Goal: Transaction & Acquisition: Purchase product/service

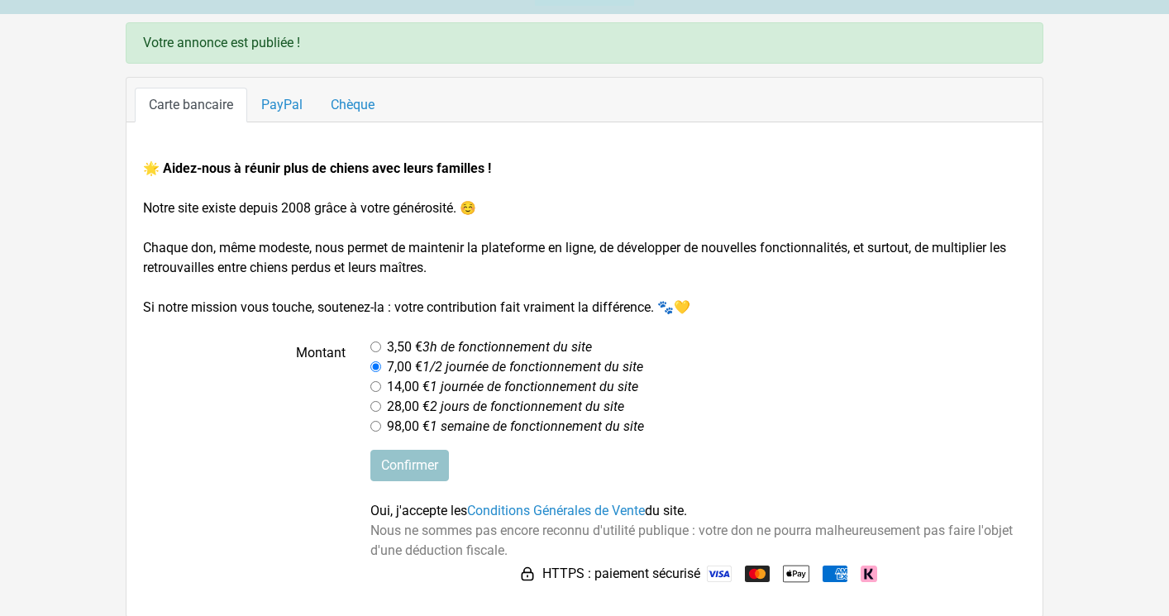
scroll to position [95, 0]
click at [806, 409] on div "28,00 € 2 jours de fonctionnement du site" at bounding box center [699, 405] width 657 height 20
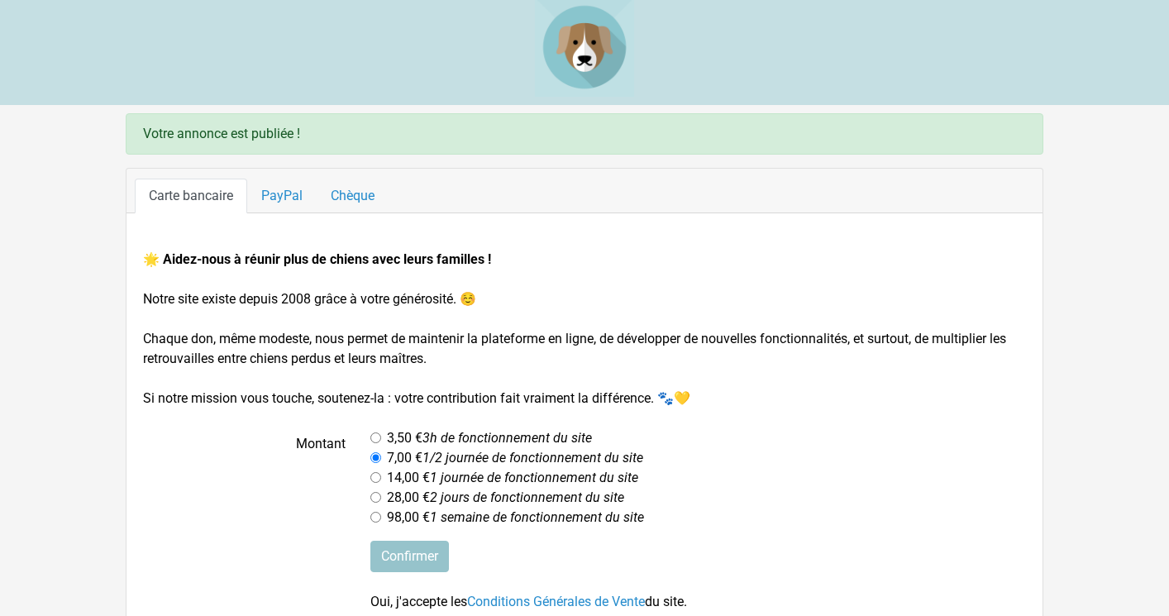
scroll to position [0, 0]
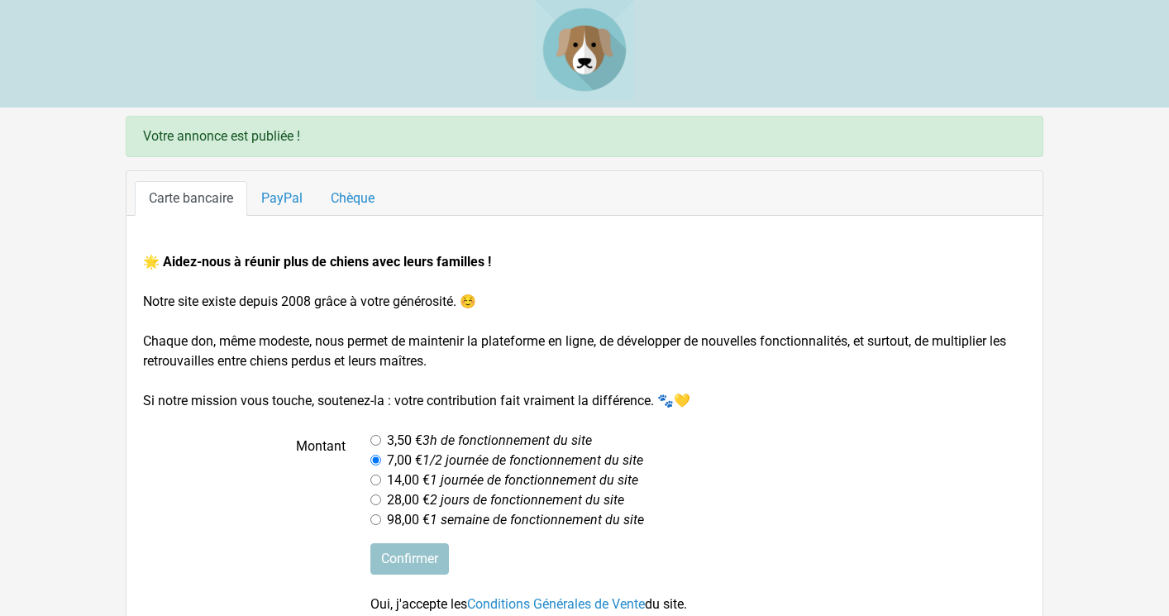
drag, startPoint x: 145, startPoint y: 140, endPoint x: 374, endPoint y: 135, distance: 229.1
click at [374, 135] on div "Votre annonce est publiée !" at bounding box center [585, 136] width 918 height 41
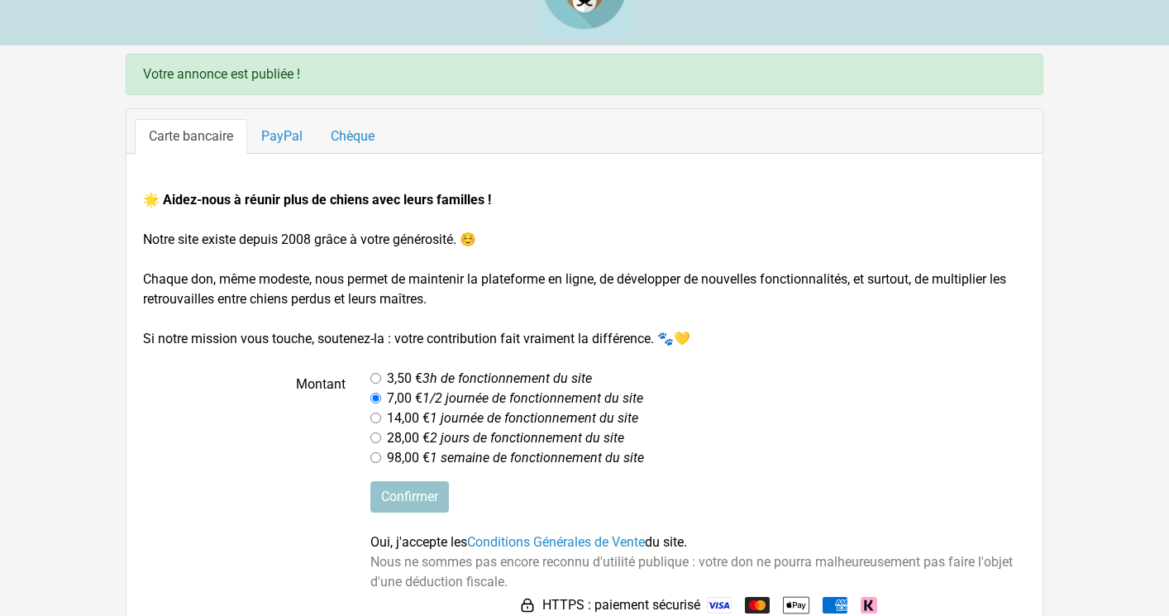
scroll to position [95, 0]
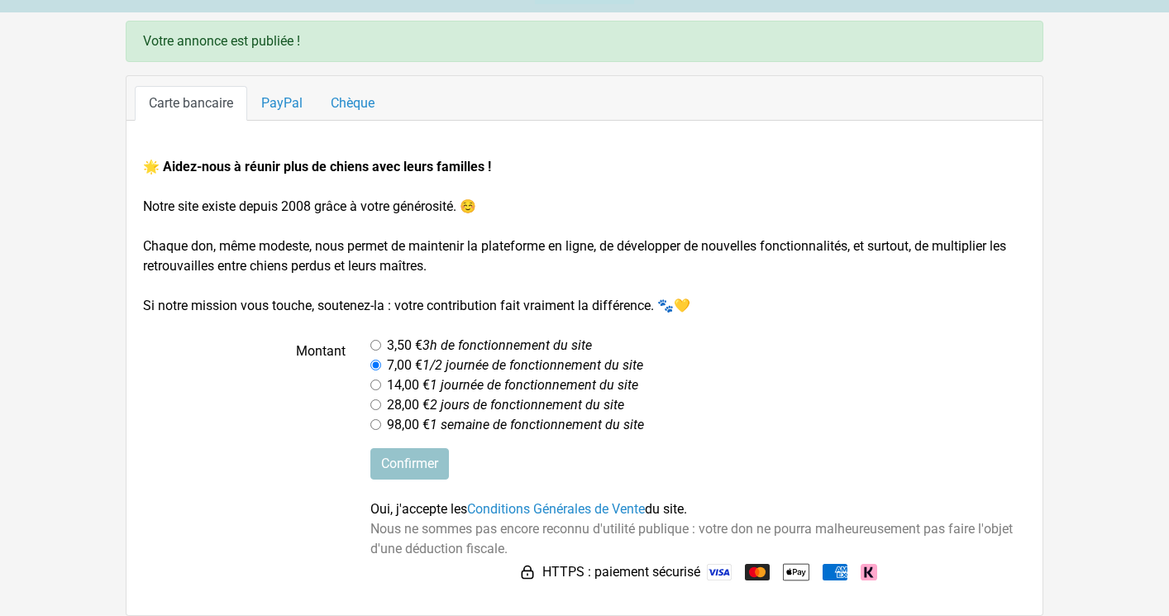
click at [743, 404] on div "28,00 € 2 jours de fonctionnement du site" at bounding box center [699, 405] width 657 height 20
drag, startPoint x: 323, startPoint y: 42, endPoint x: 106, endPoint y: 31, distance: 217.0
click at [106, 31] on main "Votre annonce est publiée ! Carte bancaire PayPal Chèque 🌟 Aidez-nous à réunir …" at bounding box center [584, 318] width 1169 height 595
click at [276, 109] on link "PayPal" at bounding box center [281, 103] width 69 height 35
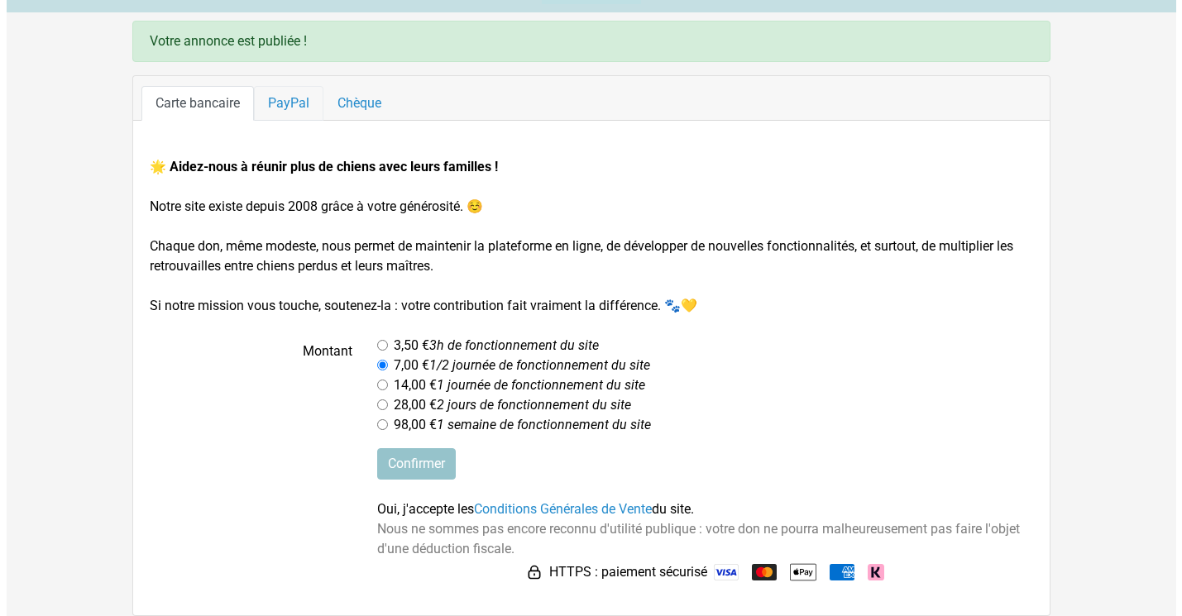
scroll to position [0, 0]
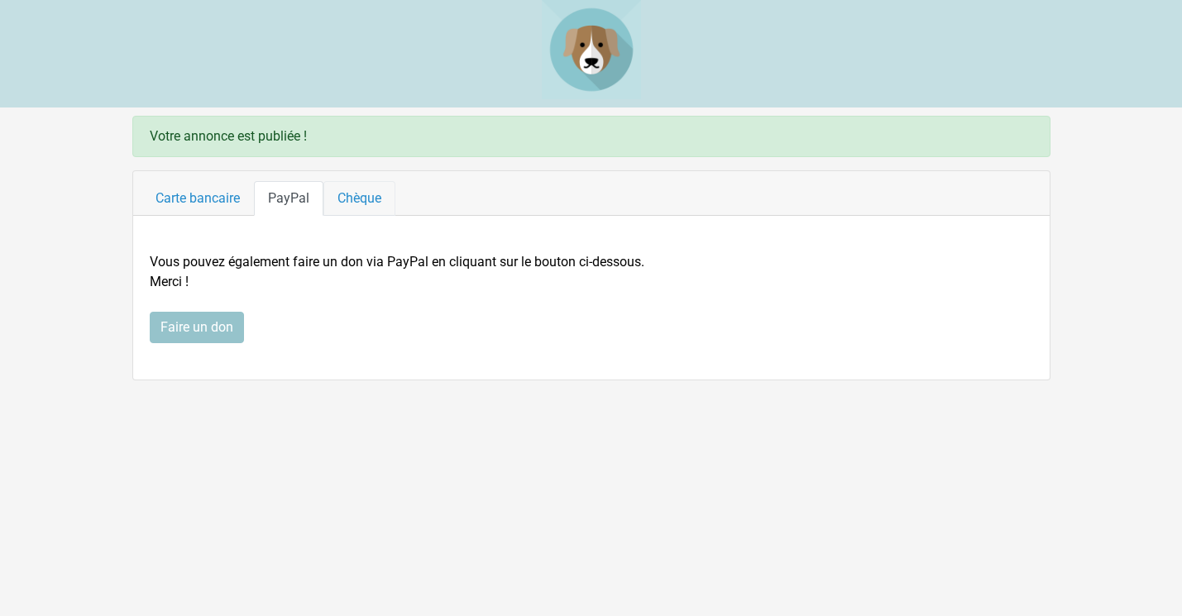
click at [363, 194] on link "Chèque" at bounding box center [359, 198] width 72 height 35
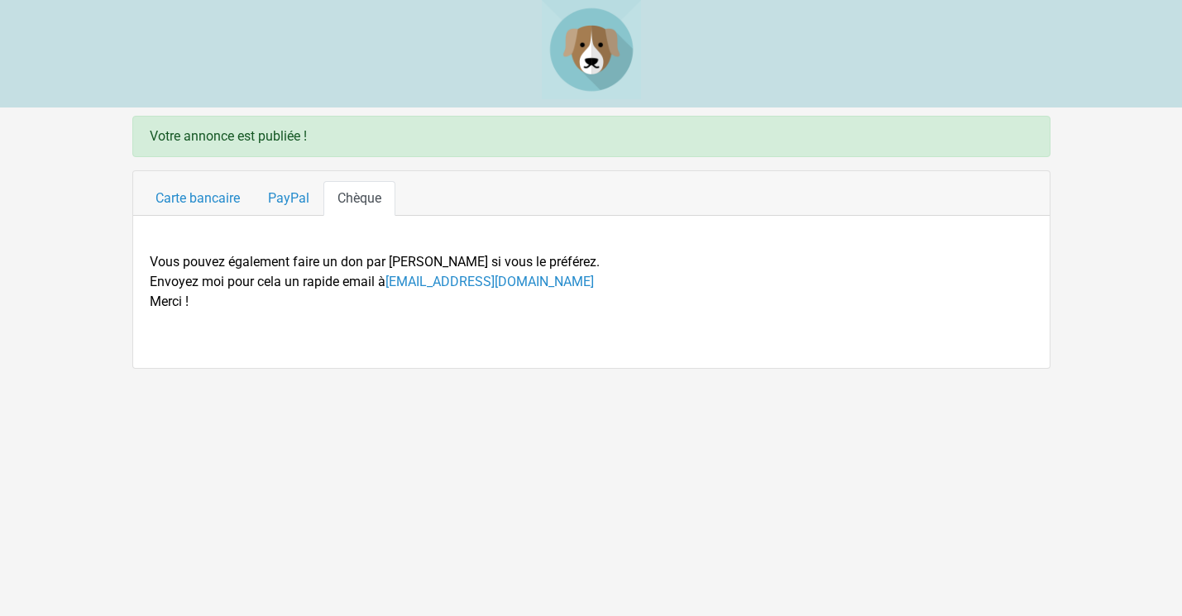
click at [287, 351] on div "🌟 Aidez-nous à réunir plus de chiens avec leurs familles ! Notre site existe de…" at bounding box center [591, 292] width 916 height 152
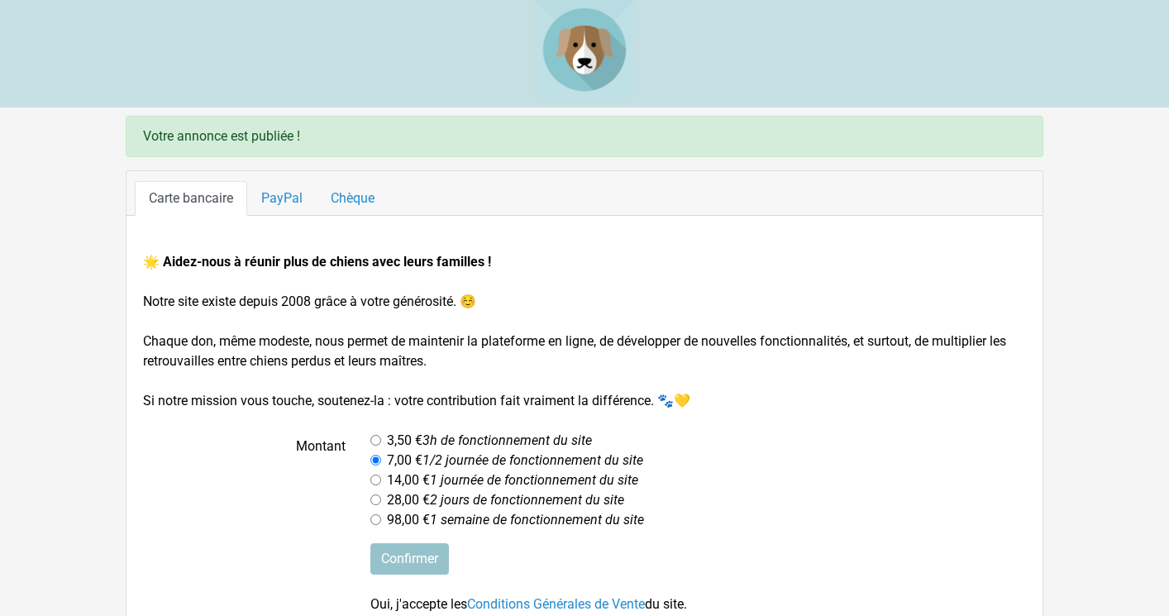
click at [607, 58] on img at bounding box center [584, 49] width 99 height 99
